Goal: Task Accomplishment & Management: Complete application form

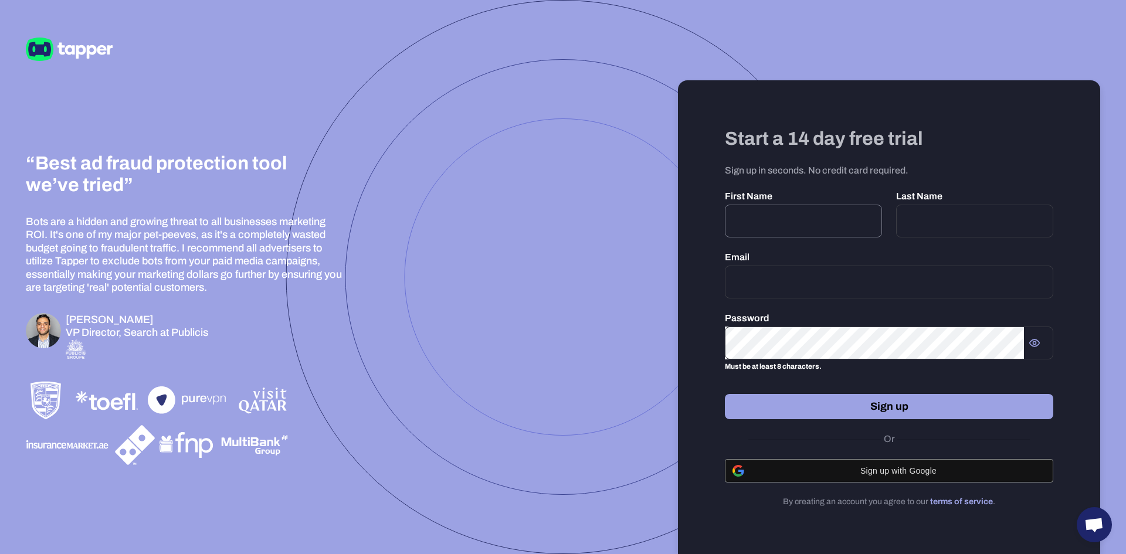
click at [768, 208] on input "text" at bounding box center [803, 221] width 157 height 33
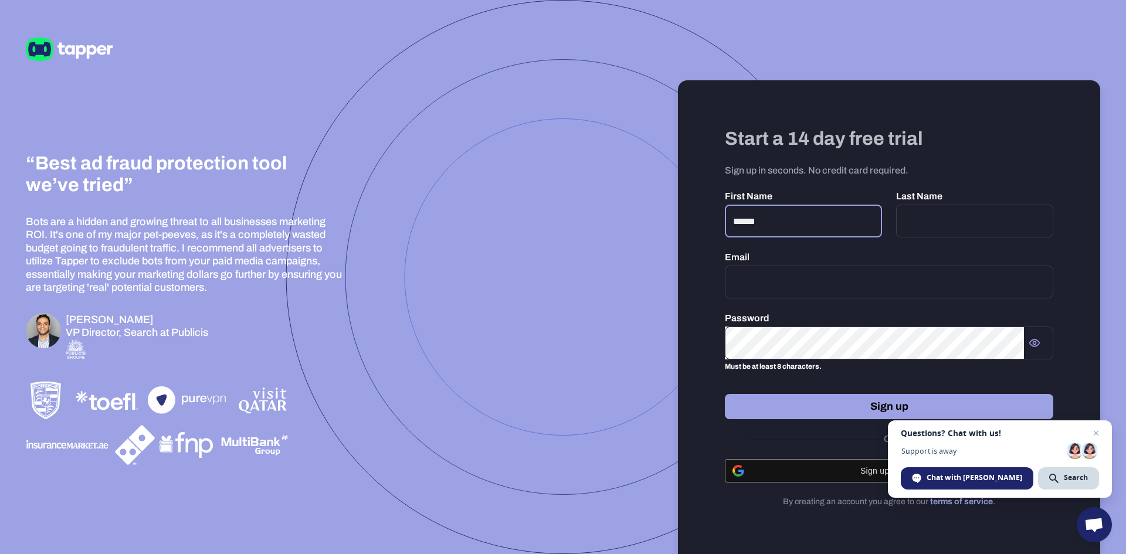
type input "******"
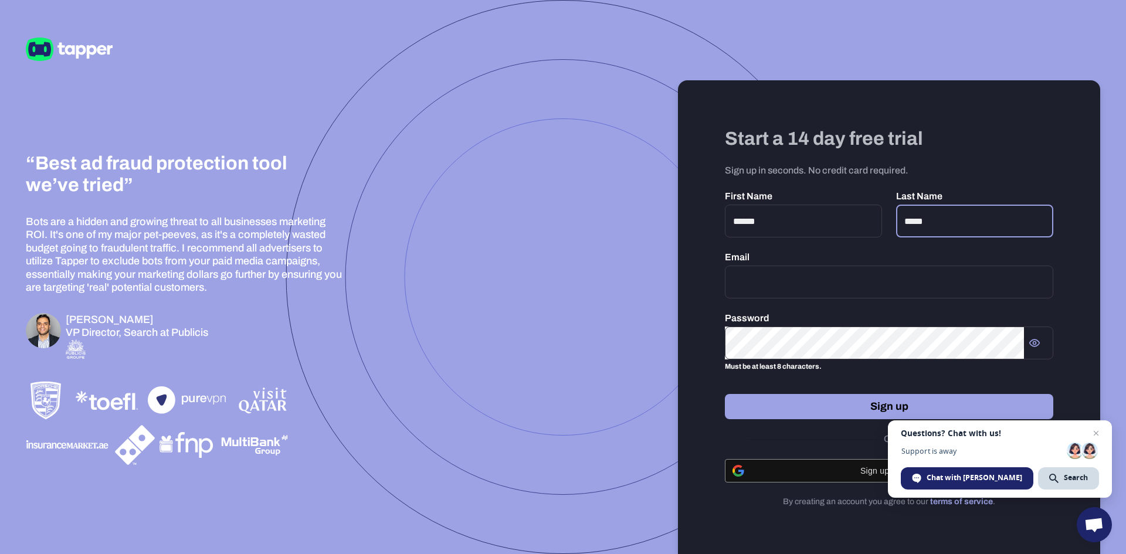
type input "*****"
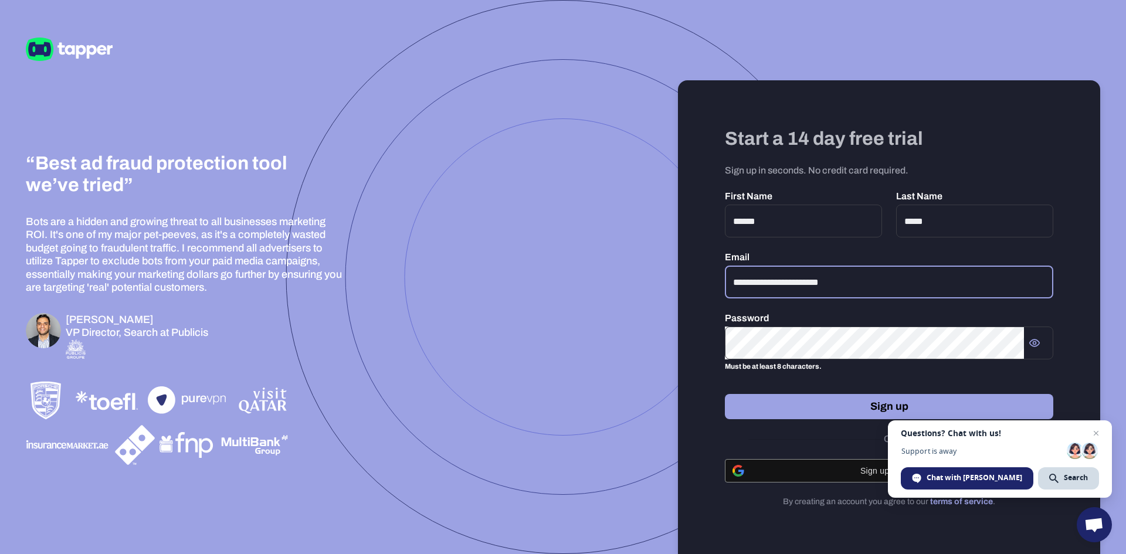
type input "**********"
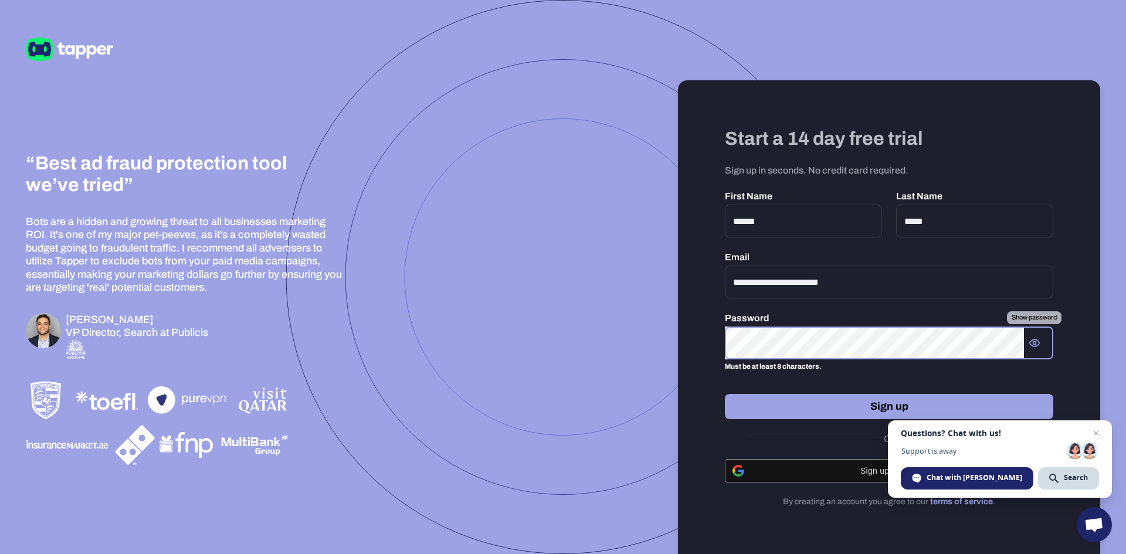
click at [1036, 343] on circle "Show password" at bounding box center [1034, 343] width 3 height 3
click at [878, 407] on button "Sign up" at bounding box center [889, 406] width 328 height 25
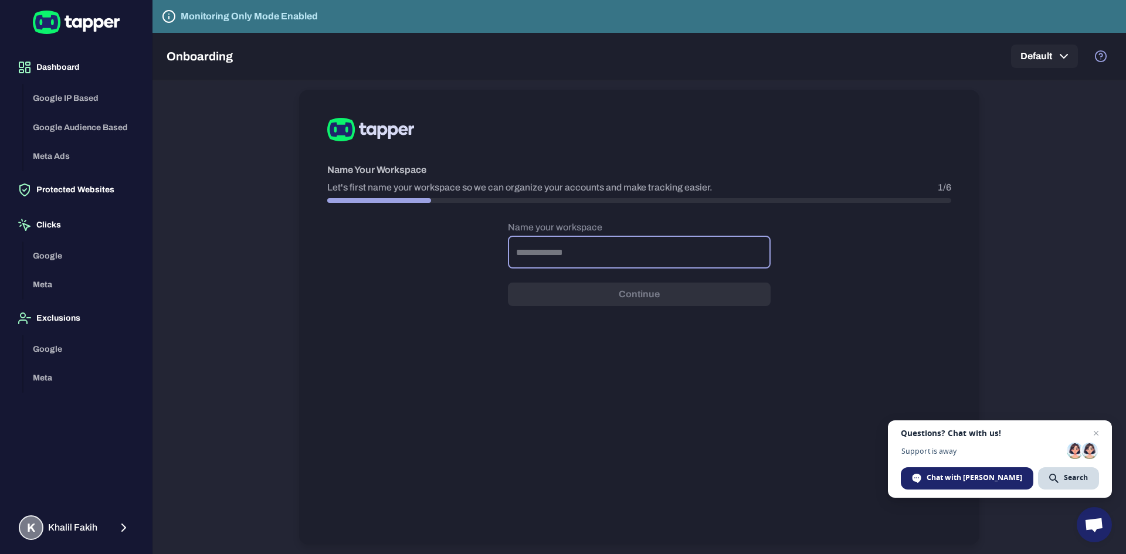
click at [685, 254] on input "text" at bounding box center [639, 252] width 263 height 33
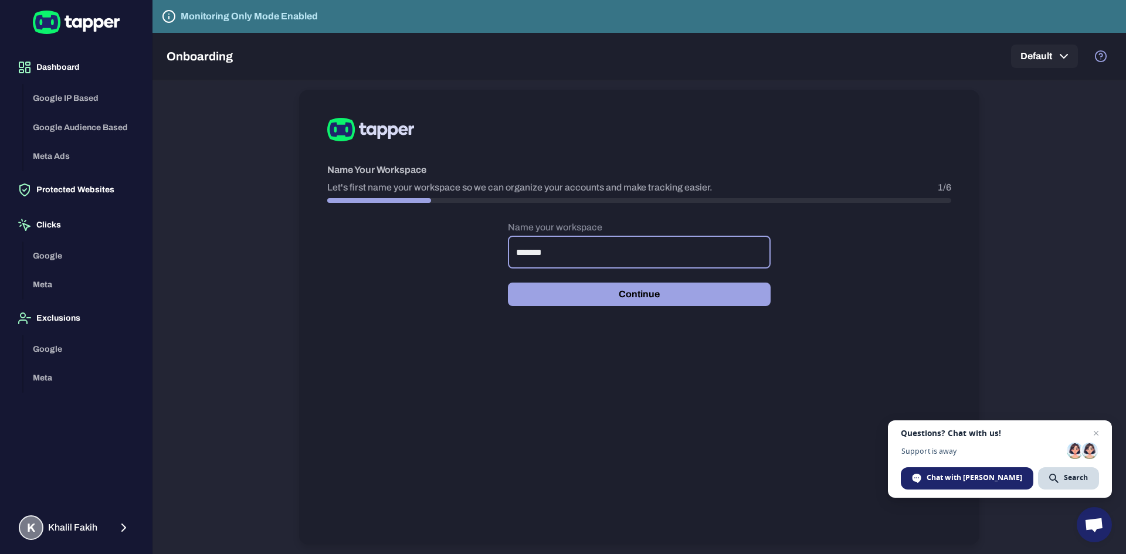
type input "*******"
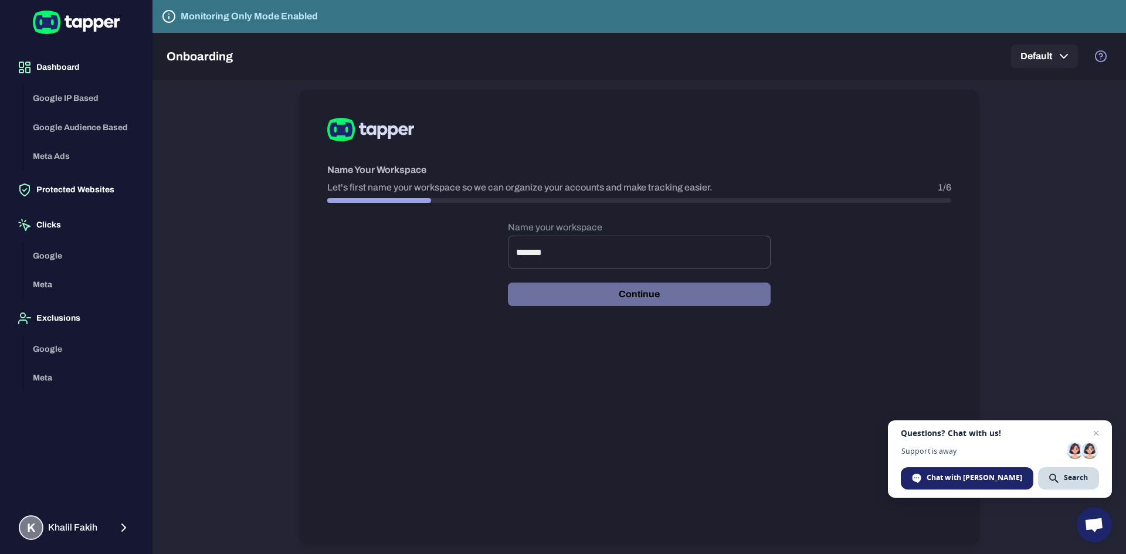
click at [681, 298] on button "Continue" at bounding box center [639, 294] width 263 height 23
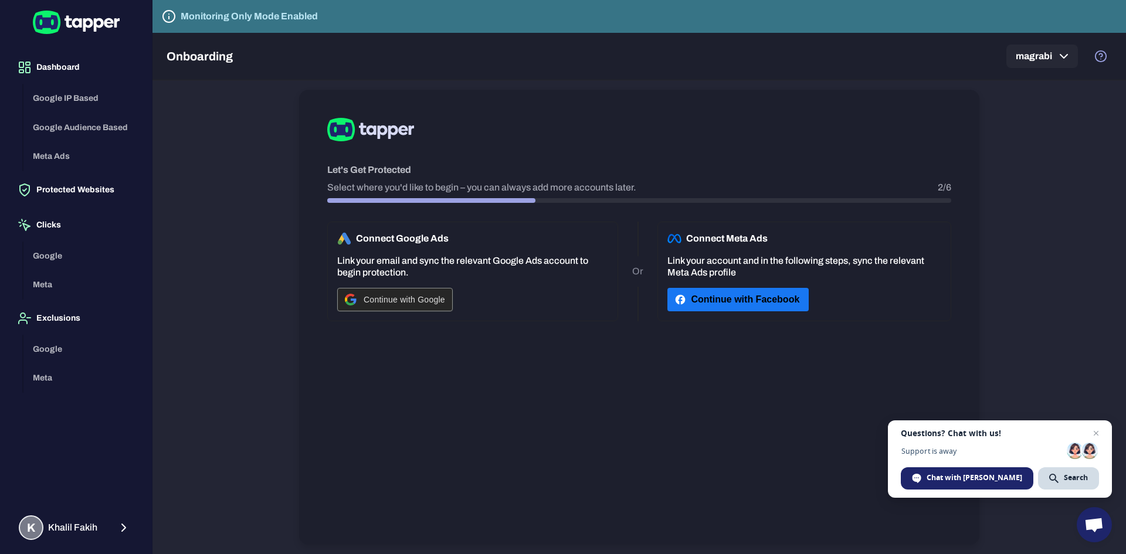
click at [391, 304] on div "Continue with Google" at bounding box center [395, 300] width 100 height 22
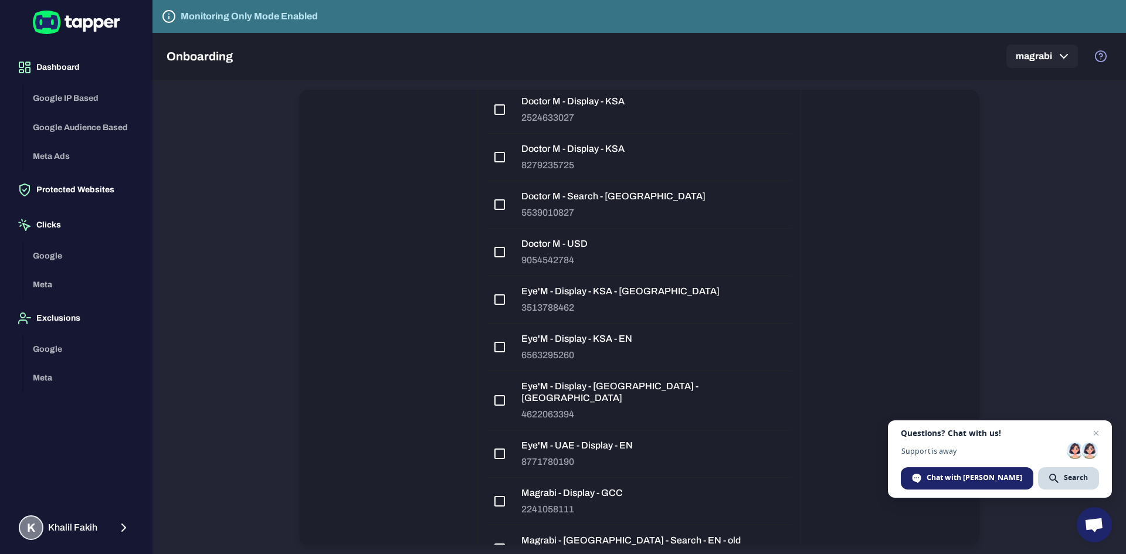
scroll to position [1317, 0]
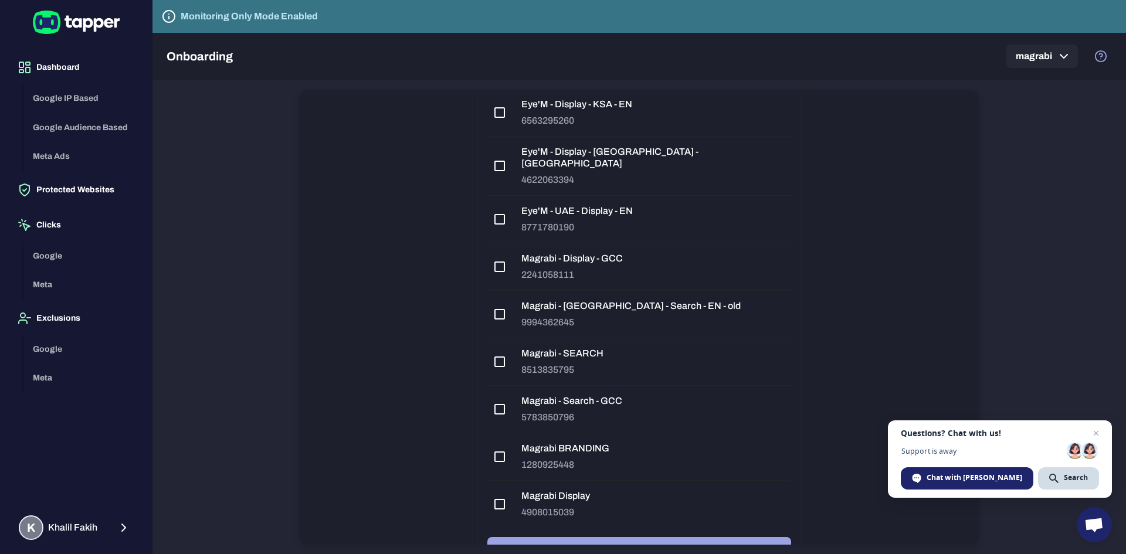
click at [644, 537] on button "Connect" at bounding box center [639, 551] width 304 height 28
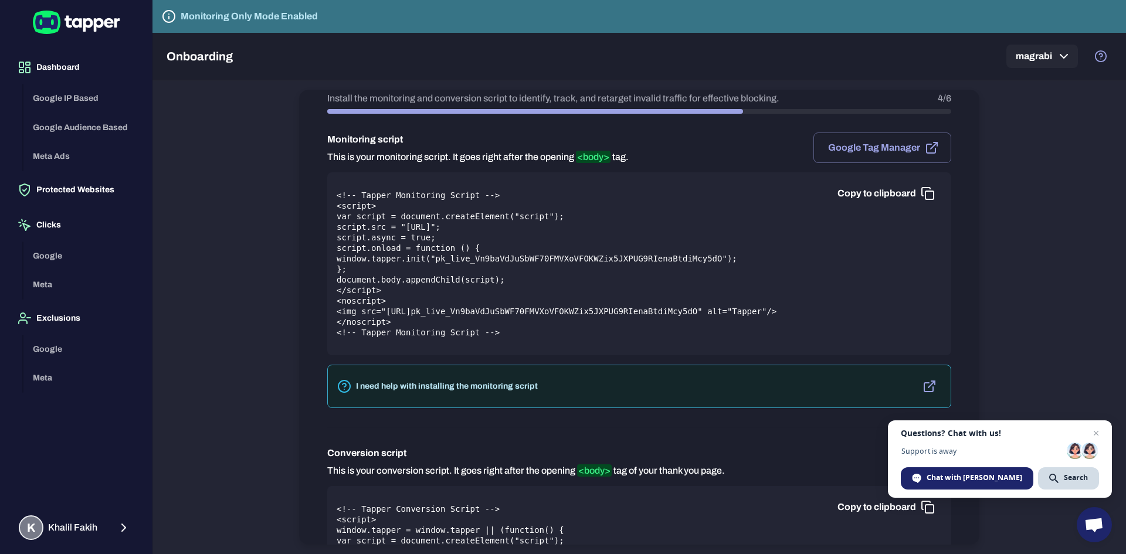
scroll to position [117, 0]
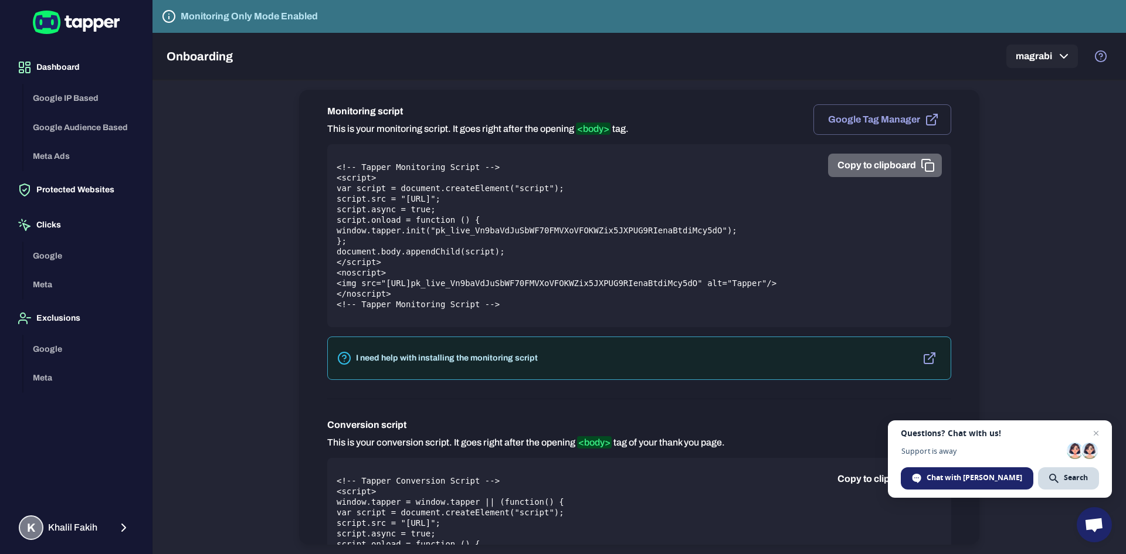
click at [862, 164] on button "Copy to clipboard" at bounding box center [885, 165] width 114 height 23
drag, startPoint x: 361, startPoint y: 170, endPoint x: 466, endPoint y: 165, distance: 105.1
click at [466, 165] on pre "<!-- Tapper Monitoring Script --> <script> var script = document.createElement(…" at bounding box center [639, 236] width 605 height 148
copy pre "Tapper Monitoring Script"
click at [907, 163] on button "Copy to clipboard" at bounding box center [885, 165] width 114 height 23
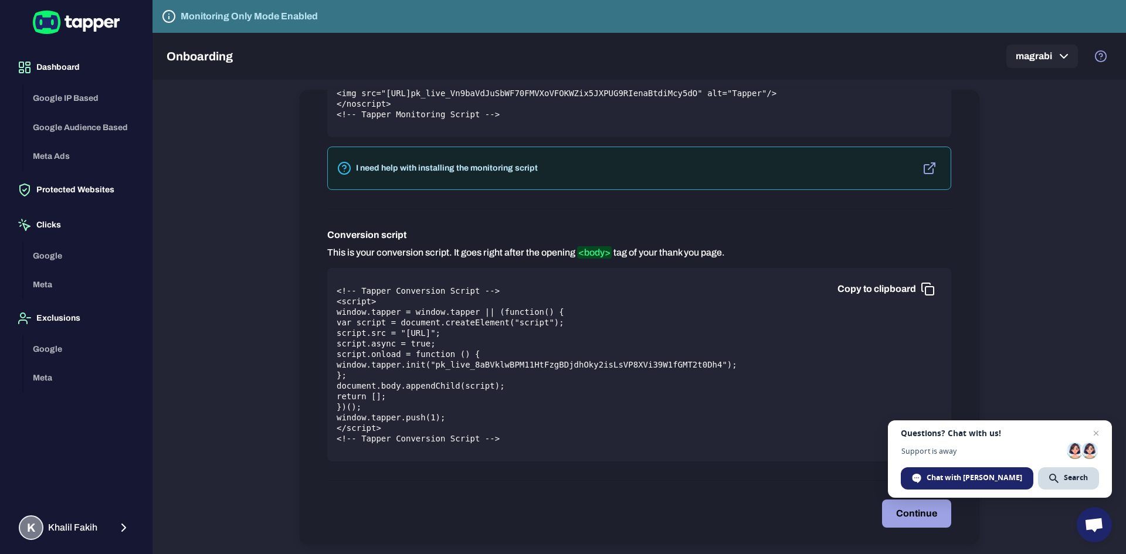
scroll to position [318, 0]
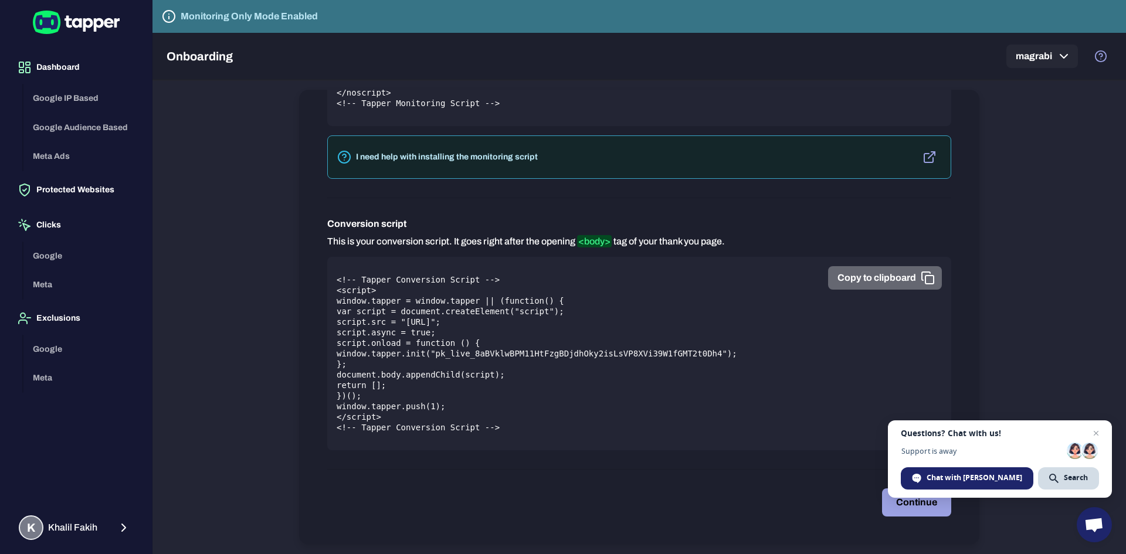
click at [903, 277] on button "Copy to clipboard" at bounding box center [885, 277] width 114 height 23
click at [895, 497] on button "Continue" at bounding box center [916, 503] width 69 height 28
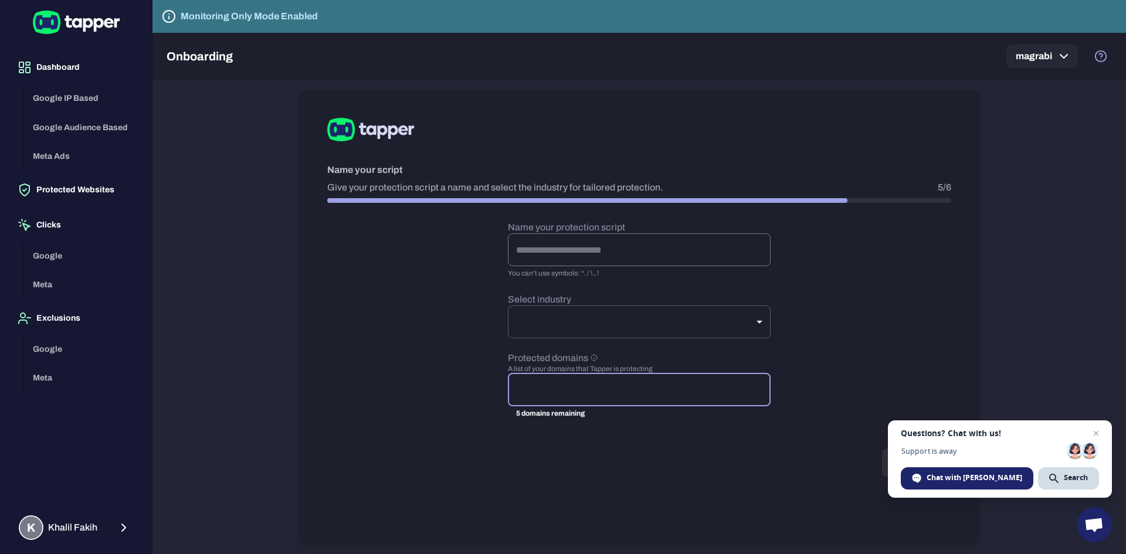
click at [596, 254] on input "text" at bounding box center [639, 249] width 263 height 33
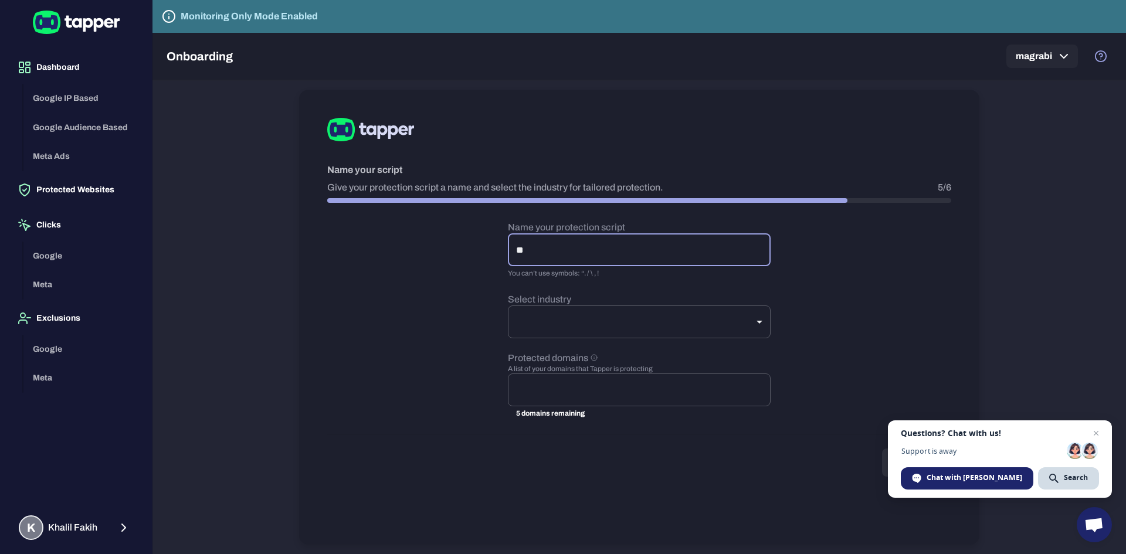
type input "*"
type input "*******"
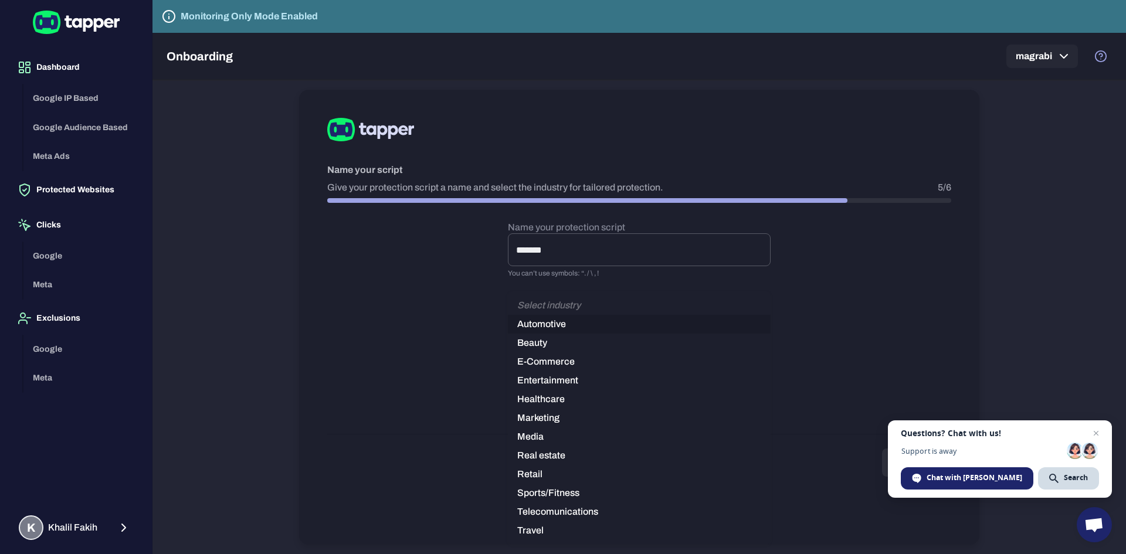
click at [631, 306] on body "Dashboard Google IP Based Google Audience Based Meta Ads Protected Websites Cli…" at bounding box center [563, 277] width 1126 height 554
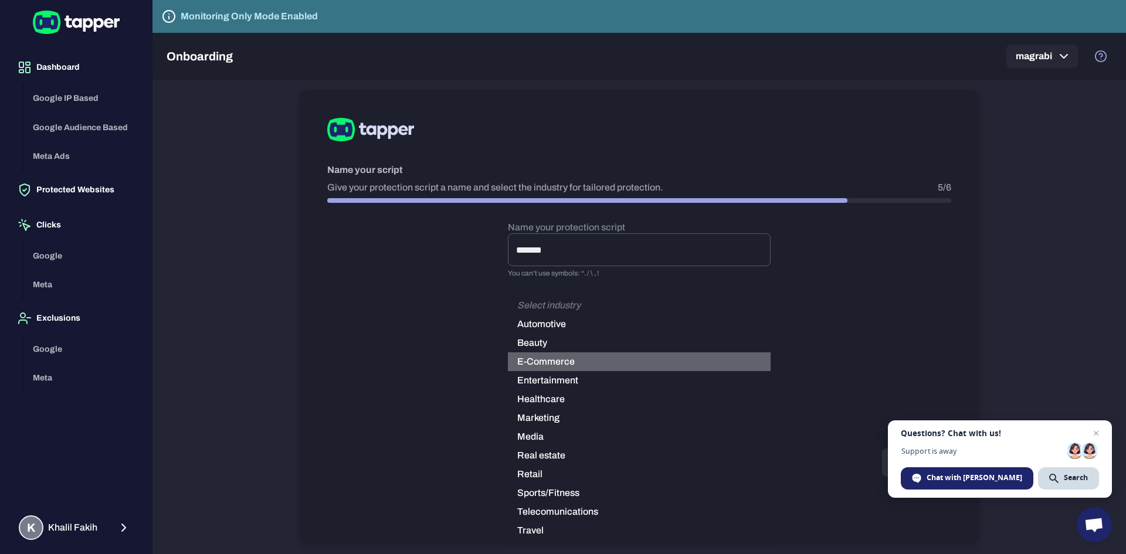
click at [614, 353] on li "E-Commerce" at bounding box center [639, 362] width 263 height 19
type input "*********"
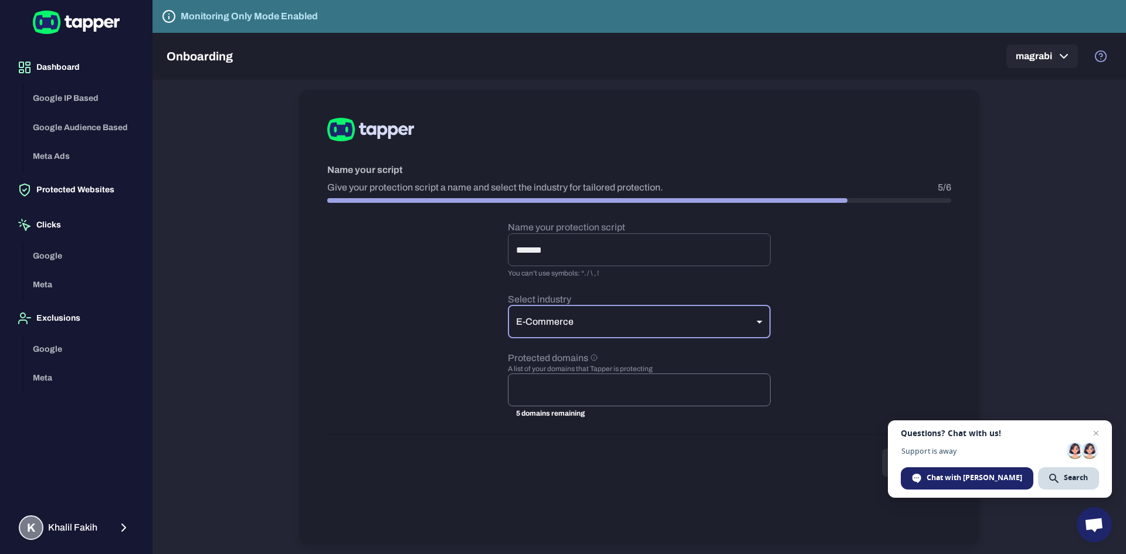
click at [602, 379] on input "text" at bounding box center [639, 390] width 252 height 22
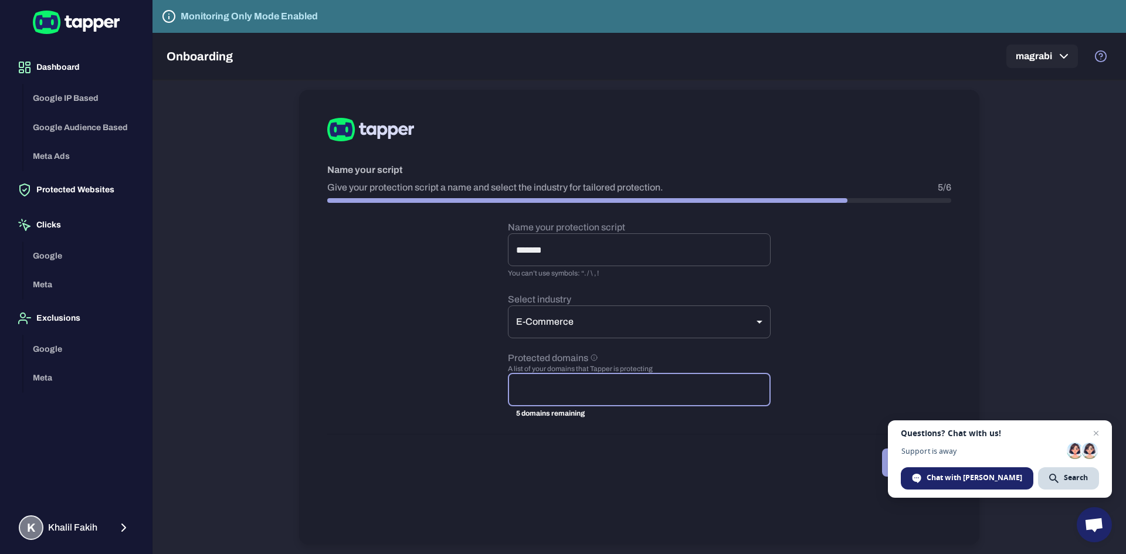
paste input "**********"
click at [657, 378] on div "**********" at bounding box center [639, 390] width 263 height 33
click at [656, 384] on input "**********" at bounding box center [639, 390] width 252 height 22
type input "**********"
click at [690, 484] on div "Name your script Give your protection script a name and select the industry for…" at bounding box center [639, 317] width 680 height 455
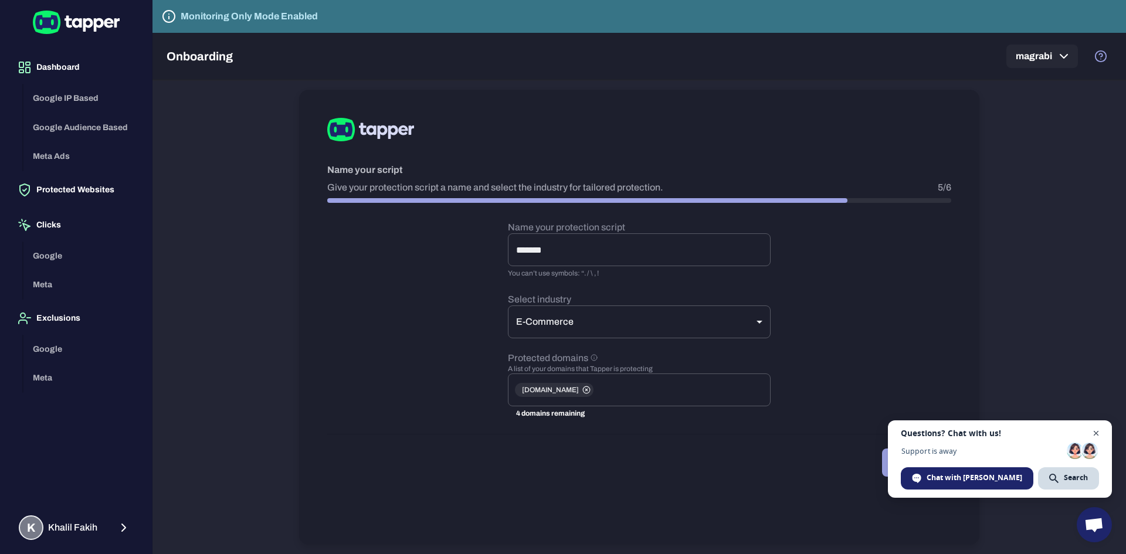
click at [1097, 435] on span "Close chat" at bounding box center [1096, 433] width 15 height 15
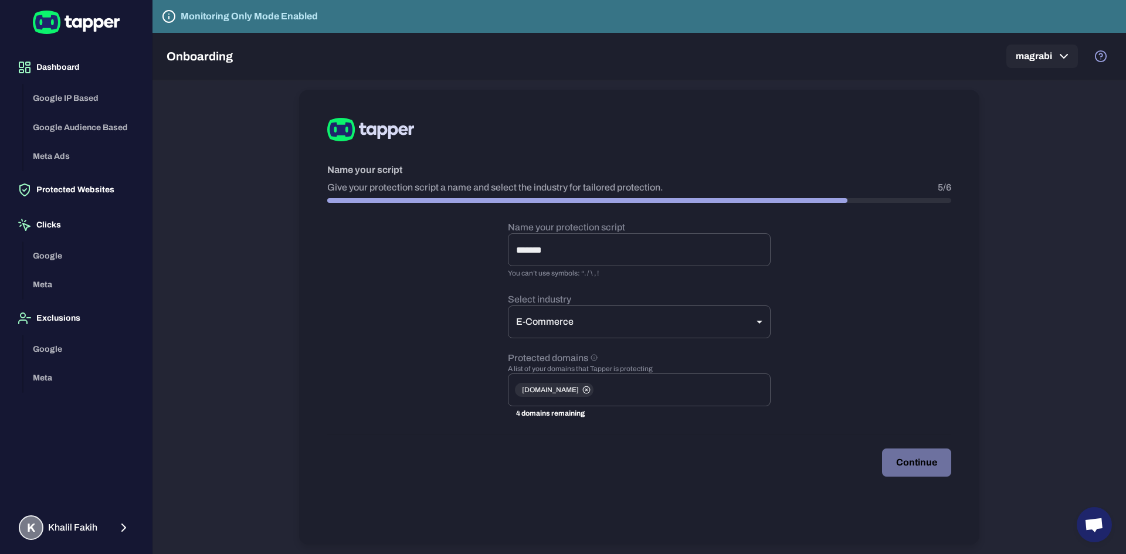
click at [893, 461] on button "Continue" at bounding box center [916, 463] width 69 height 28
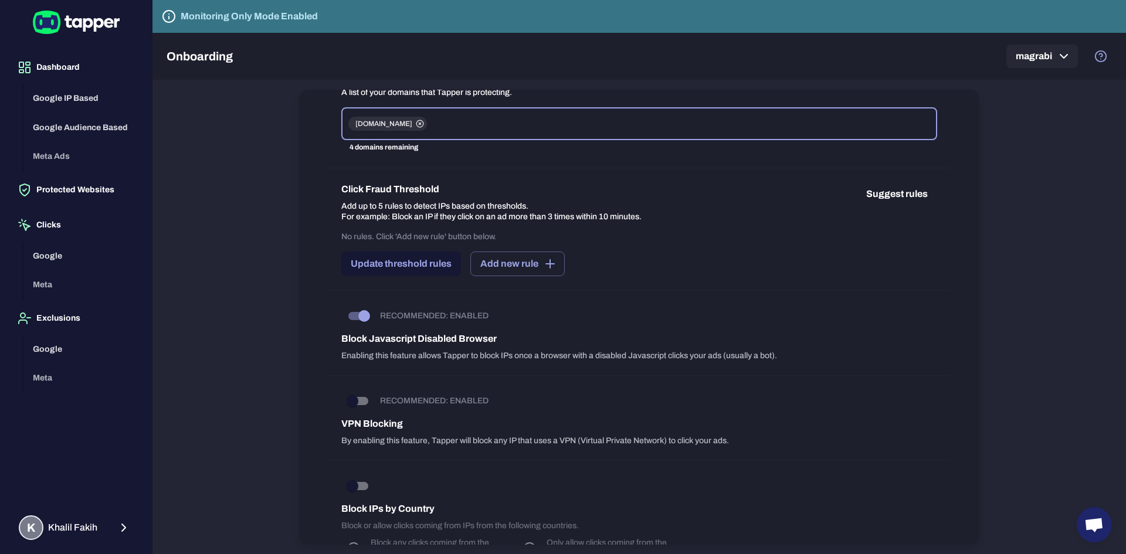
scroll to position [235, 0]
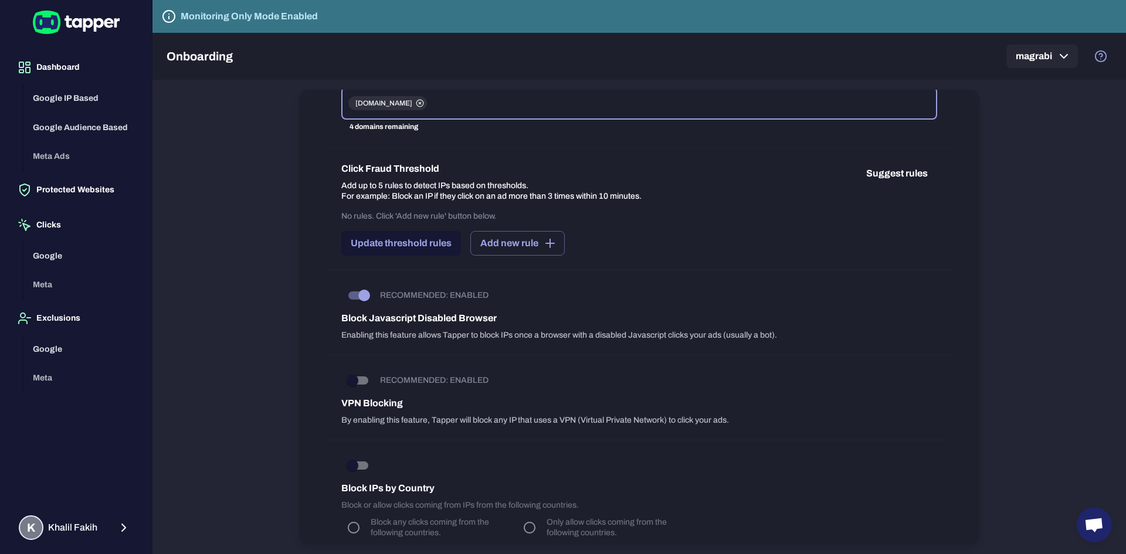
click at [912, 172] on button "Suggest rules" at bounding box center [897, 173] width 80 height 23
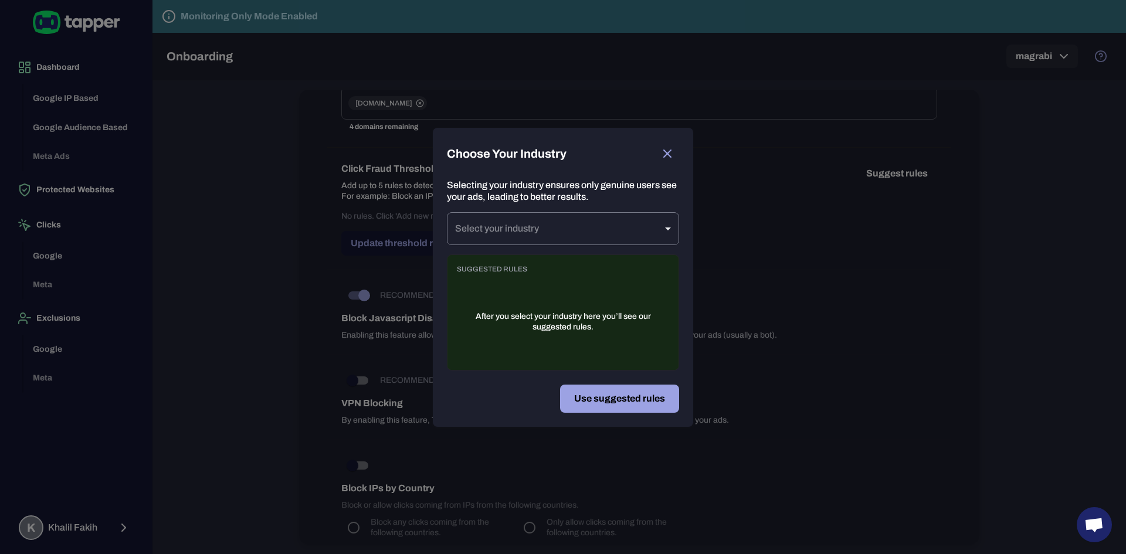
click at [627, 229] on body "Dashboard Google IP Based Google Audience Based Meta Ads Protected Websites Cli…" at bounding box center [563, 277] width 1126 height 554
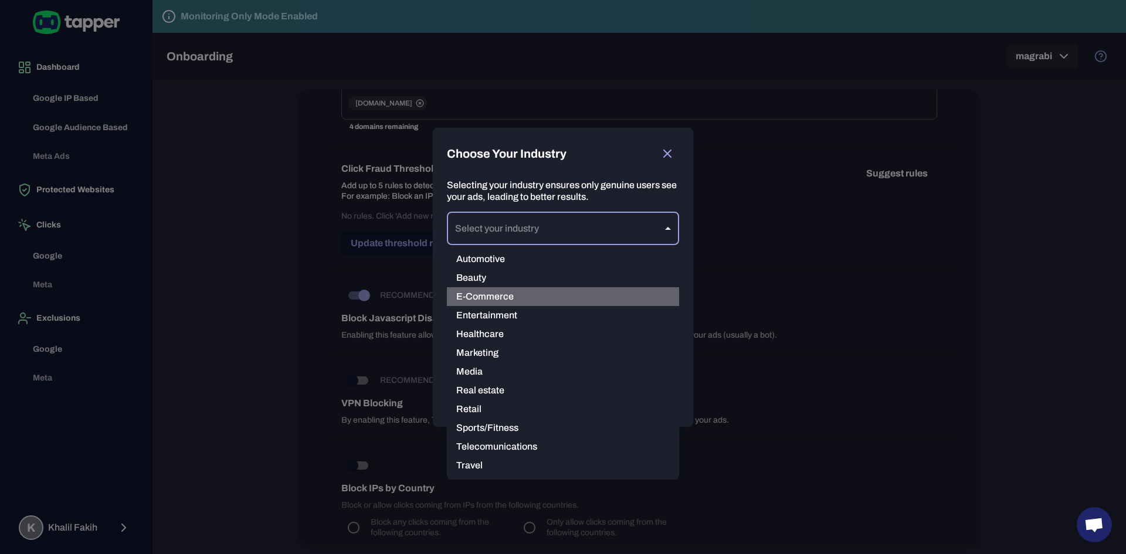
click at [492, 297] on li "E-Commerce" at bounding box center [563, 296] width 232 height 19
type input "*********"
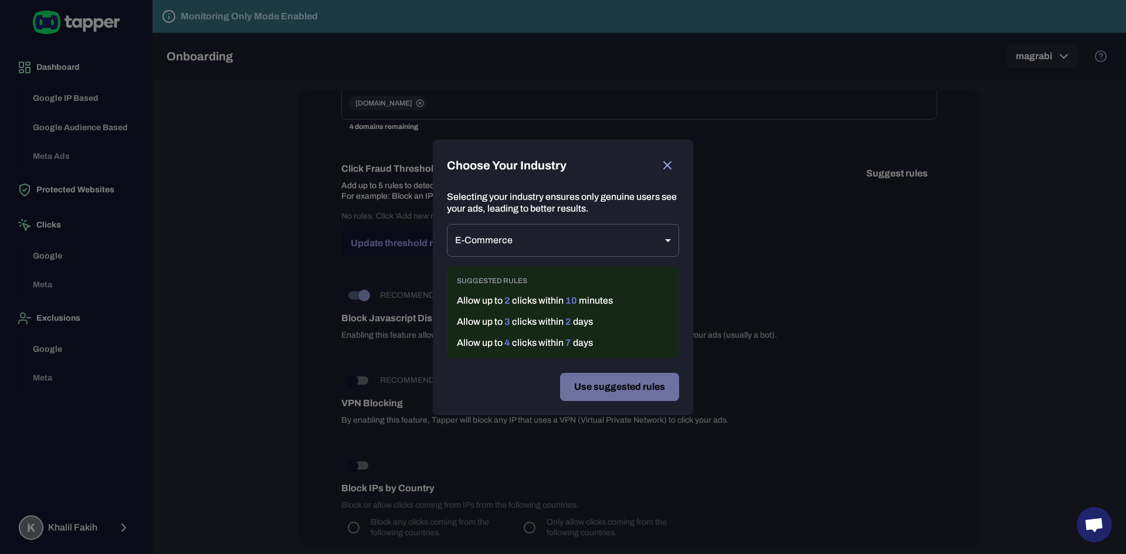
click at [592, 387] on button "Use suggested rules" at bounding box center [619, 387] width 119 height 28
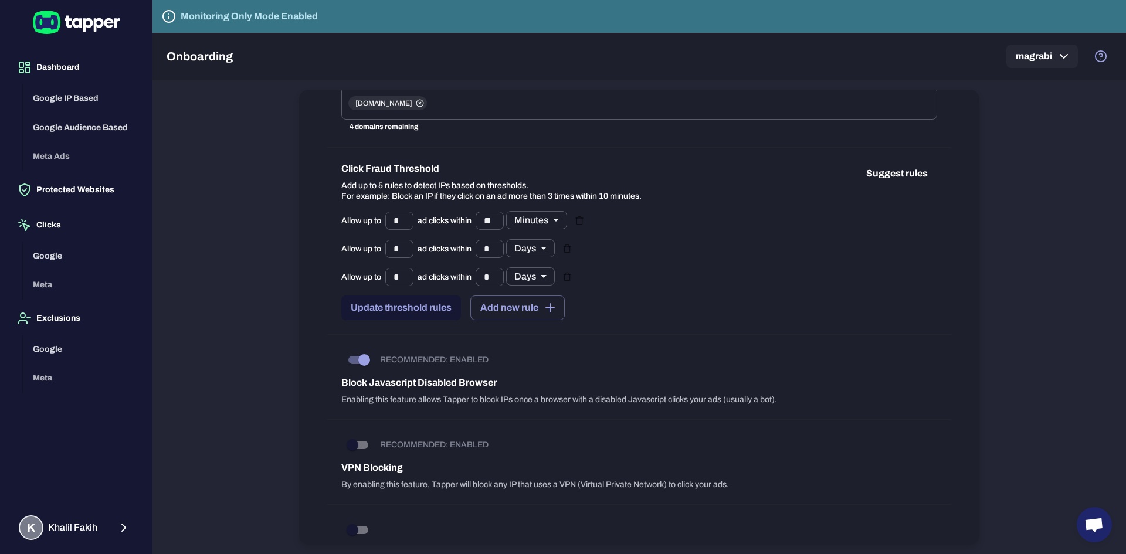
click at [428, 313] on button "Update threshold rules" at bounding box center [401, 308] width 120 height 25
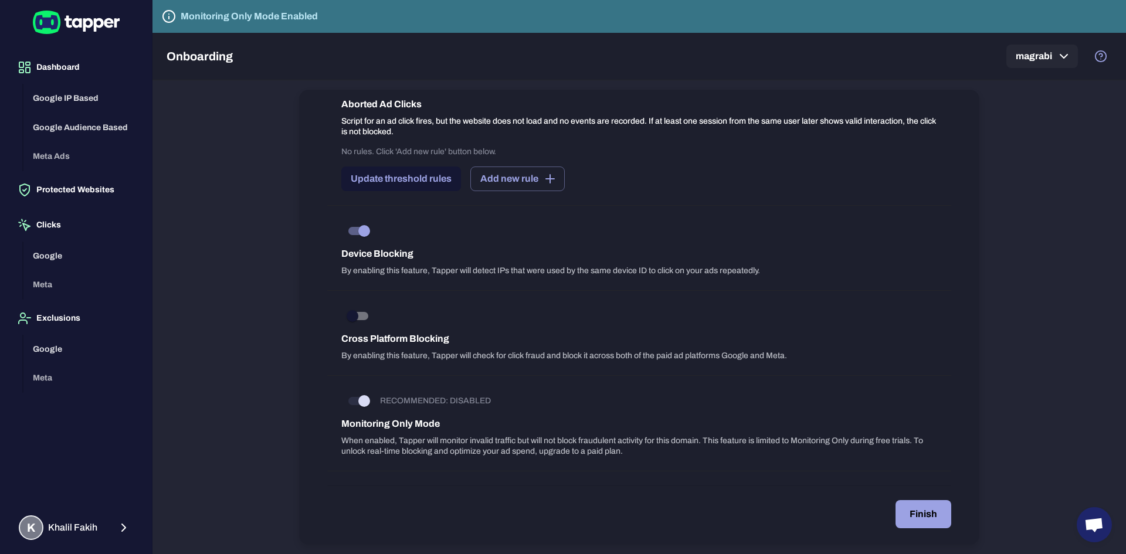
scroll to position [1060, 0]
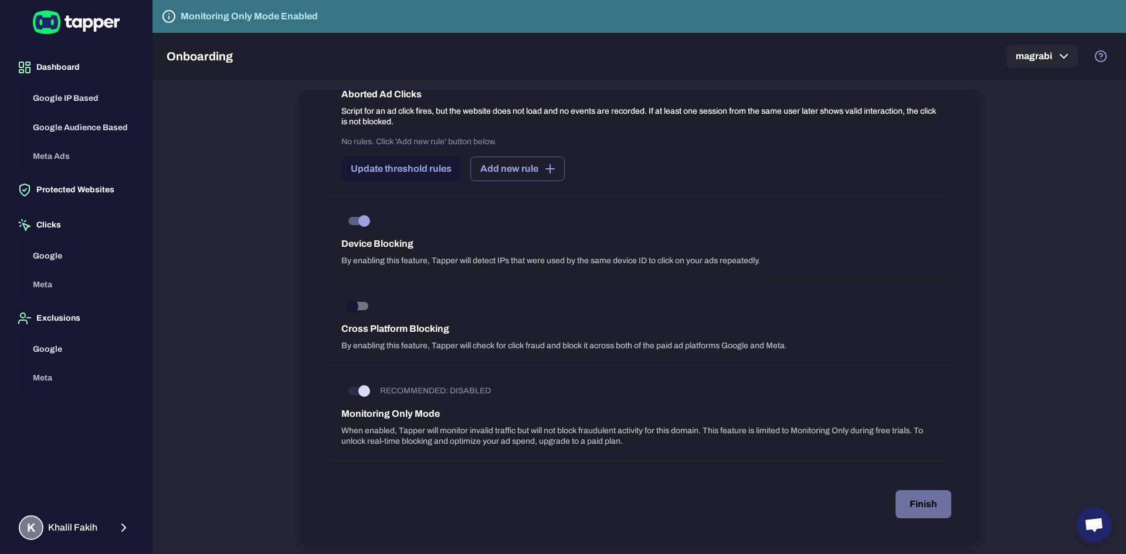
click at [910, 497] on button "Finish" at bounding box center [924, 504] width 56 height 28
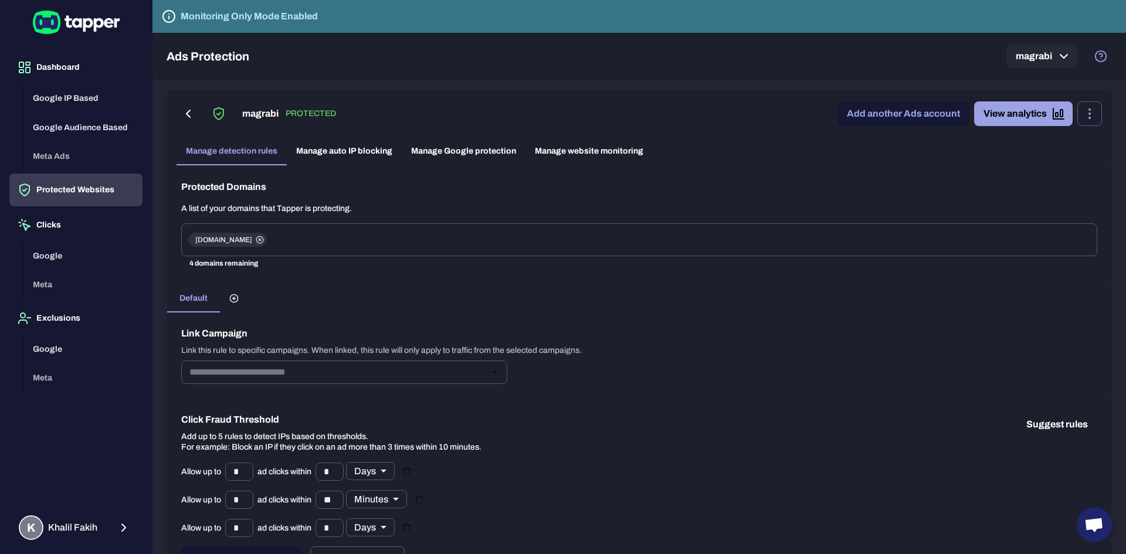
click at [45, 285] on div "Google Meta" at bounding box center [82, 271] width 119 height 58
click at [68, 187] on button "Protected Websites" at bounding box center [75, 190] width 133 height 33
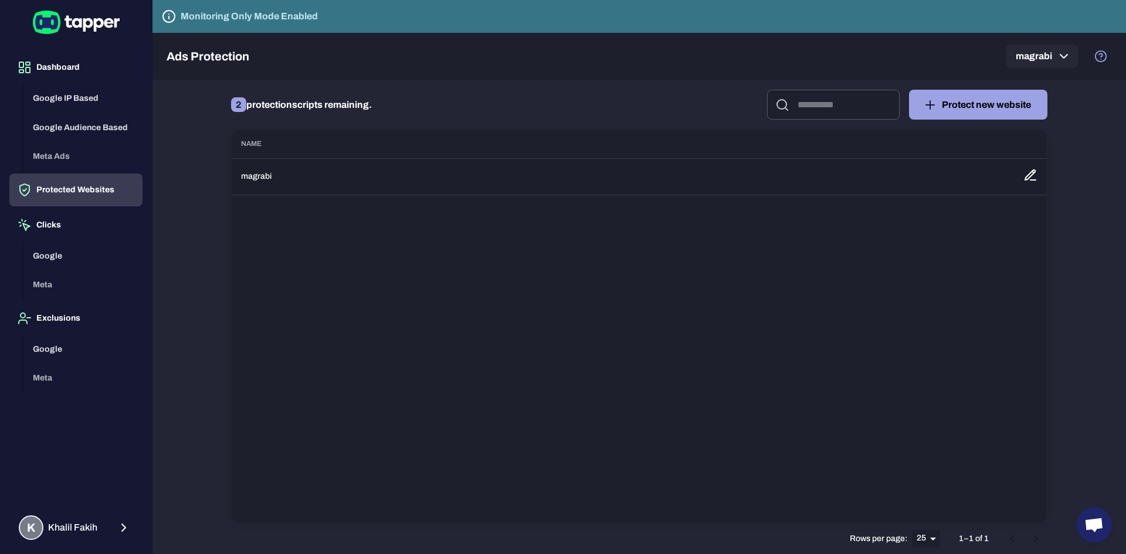
click at [282, 172] on td "magrabi" at bounding box center [623, 176] width 782 height 36
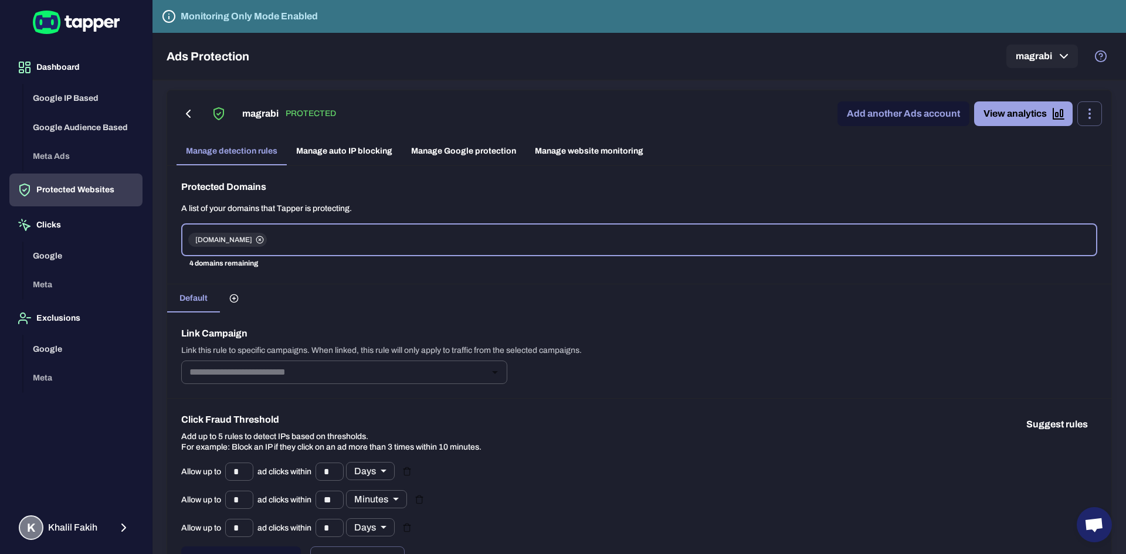
click at [912, 110] on link "Add another Ads account" at bounding box center [904, 113] width 132 height 25
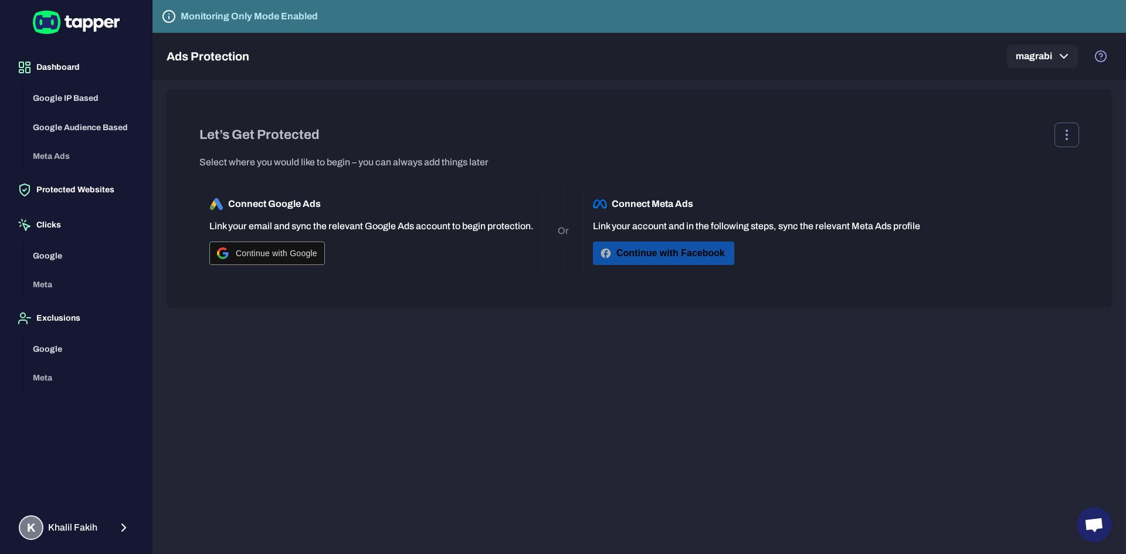
click at [633, 255] on button "Continue with Facebook" at bounding box center [663, 253] width 141 height 23
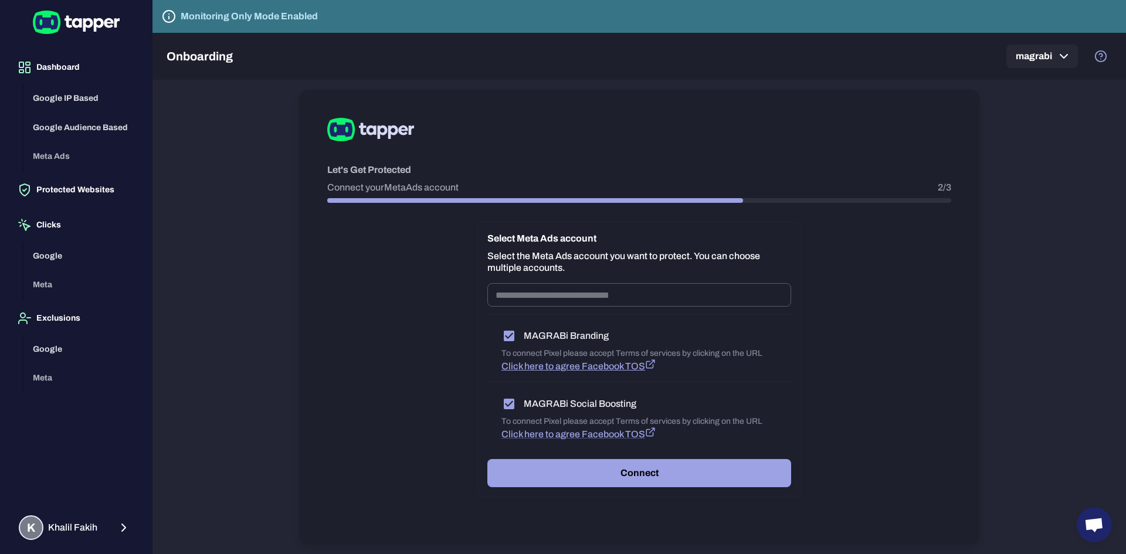
click at [574, 370] on span "Click here to agree Facebook TOS" at bounding box center [573, 366] width 144 height 10
click at [534, 436] on span "Click here to agree Facebook TOS" at bounding box center [573, 434] width 144 height 10
click at [644, 473] on button "Connect" at bounding box center [639, 473] width 304 height 28
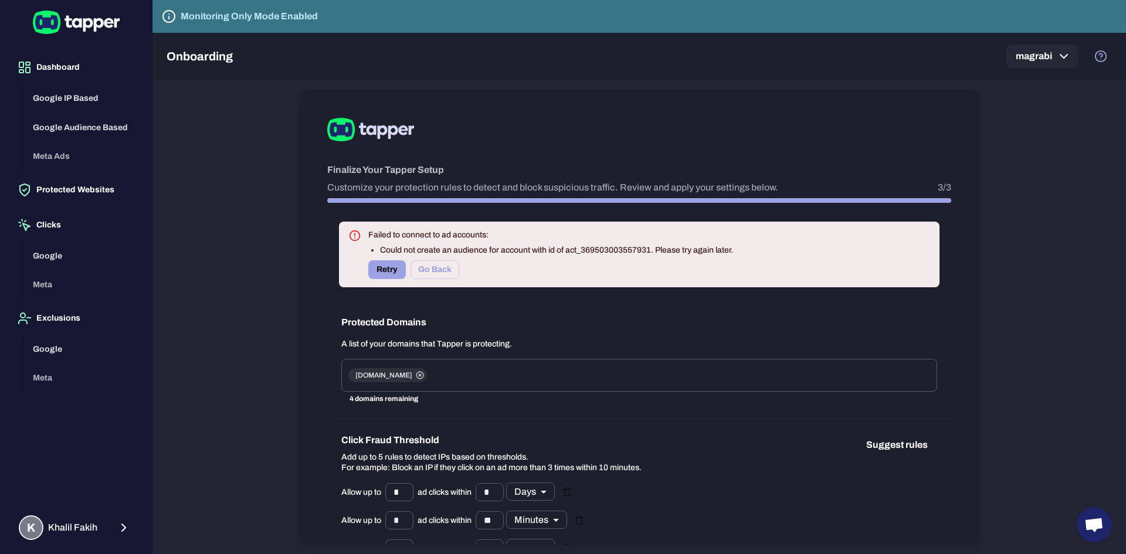
click at [623, 250] on li "Could not create an audience for account with id of act_369503003557931. Please…" at bounding box center [556, 250] width 353 height 11
click at [379, 272] on button "Retry" at bounding box center [387, 269] width 38 height 19
drag, startPoint x: 581, startPoint y: 249, endPoint x: 650, endPoint y: 245, distance: 69.3
click at [650, 245] on li "Could not create an audience for account with id of act_369503003557931. Please…" at bounding box center [556, 250] width 353 height 11
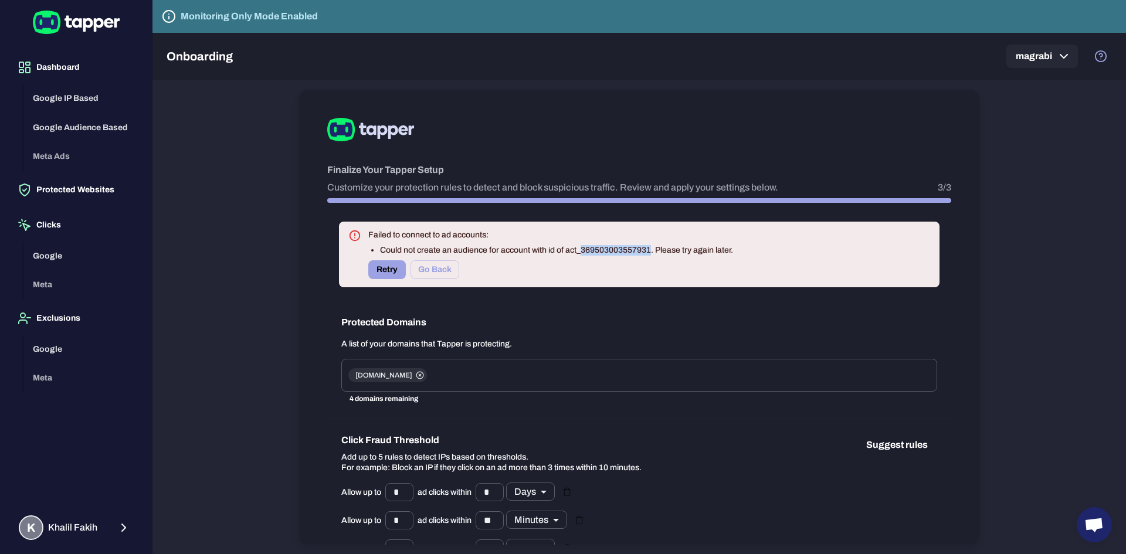
copy li "369503003557931"
click at [593, 250] on li "Could not create an audience for account with id of act_369503003557931. Please…" at bounding box center [556, 250] width 353 height 11
click at [428, 270] on button "Go Back" at bounding box center [435, 269] width 49 height 19
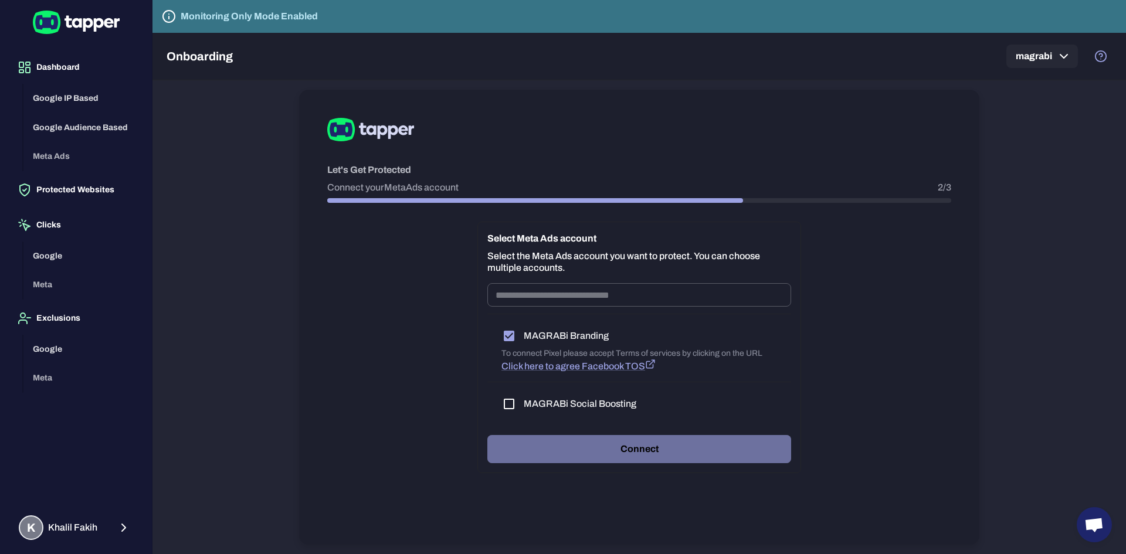
click at [570, 454] on button "Connect" at bounding box center [639, 449] width 304 height 28
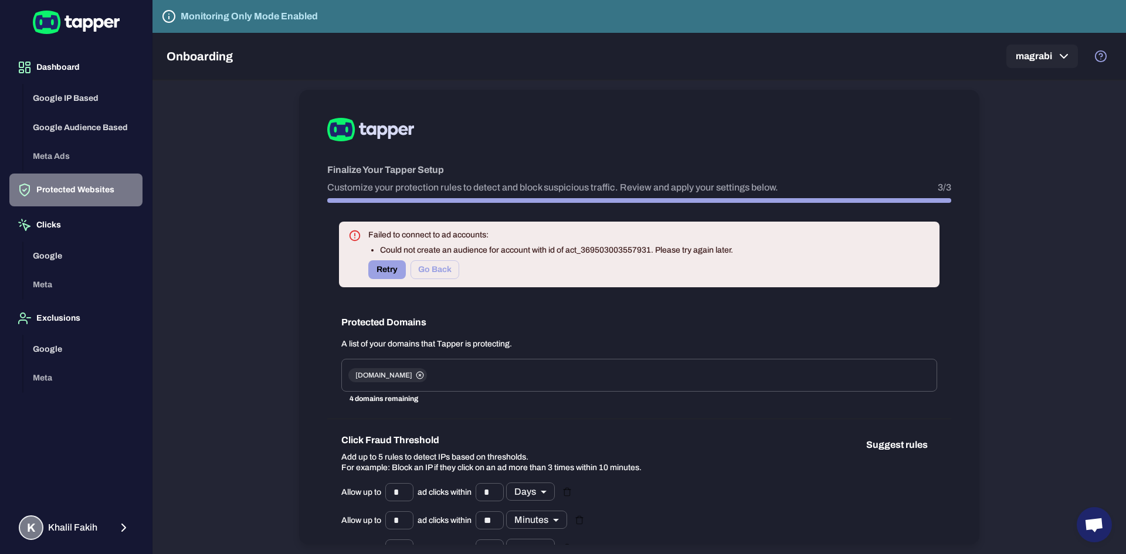
click at [85, 188] on button "Protected Websites" at bounding box center [75, 190] width 133 height 33
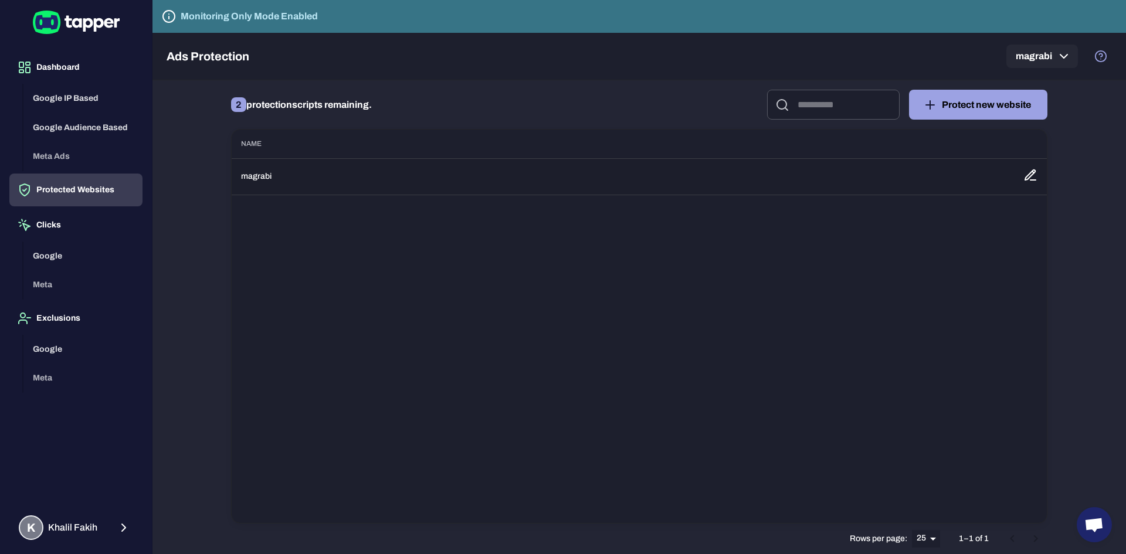
click at [277, 172] on td "magrabi" at bounding box center [623, 176] width 782 height 36
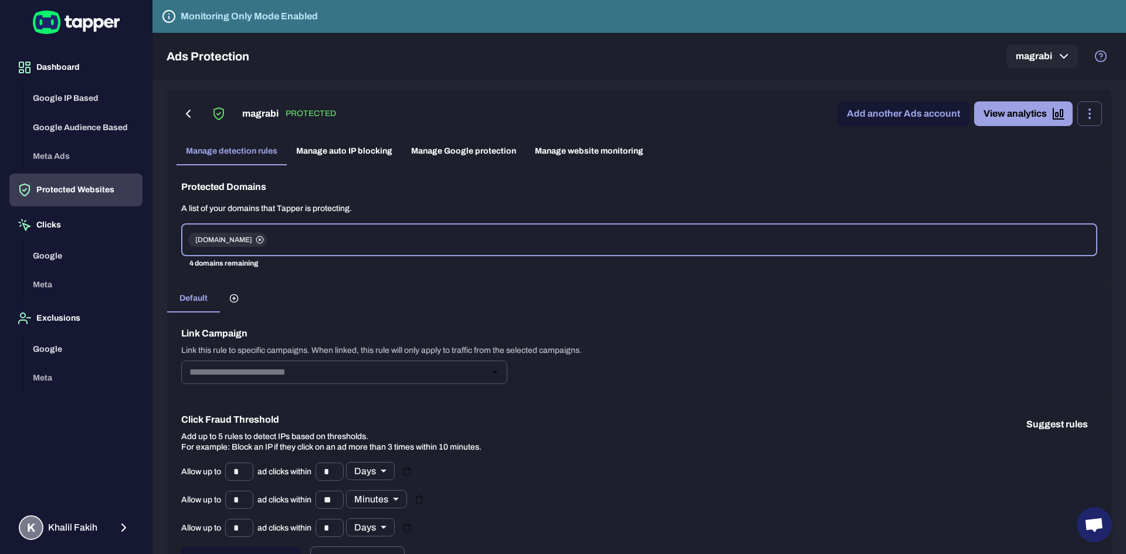
click at [849, 109] on link "Add another Ads account" at bounding box center [904, 113] width 132 height 25
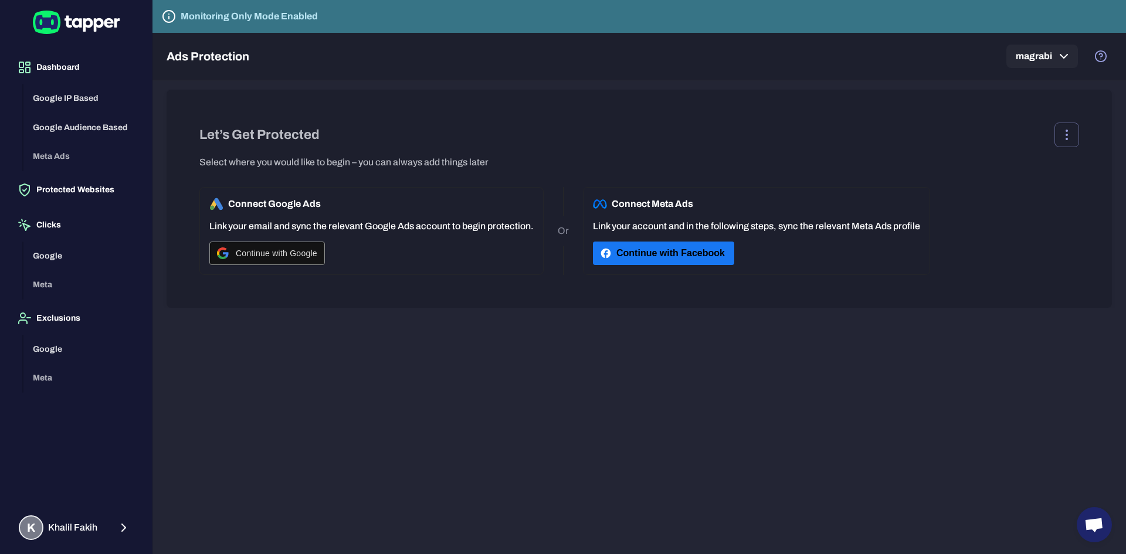
click at [672, 259] on button "Continue with Facebook" at bounding box center [663, 253] width 141 height 23
click at [858, 125] on div "Let’s Get Protected" at bounding box center [639, 135] width 880 height 25
click at [61, 121] on button "Google Audience Based" at bounding box center [82, 127] width 119 height 29
